Goal: Information Seeking & Learning: Find specific fact

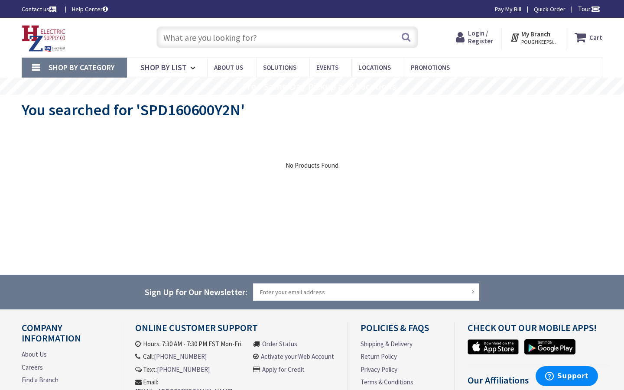
type input "General [PERSON_NAME] statue, [STREET_ADDRESS]"
